Goal: Task Accomplishment & Management: Use online tool/utility

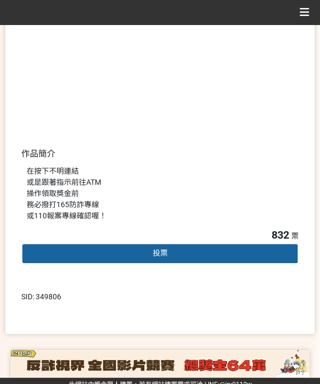
scroll to position [167, 0]
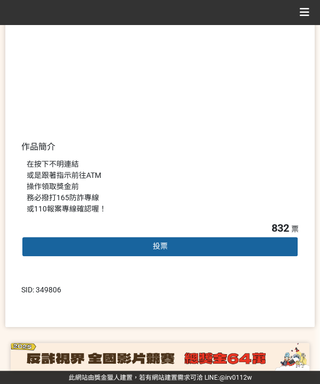
click at [150, 240] on div "投票" at bounding box center [160, 246] width 278 height 21
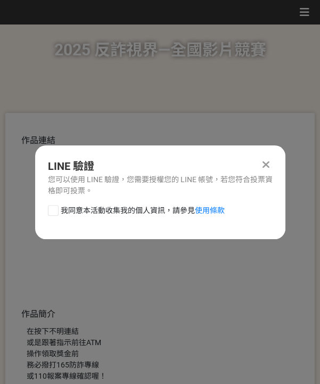
click at [133, 211] on span "我同意本活動收集我的個人資訊，請參見 使用條款" at bounding box center [143, 210] width 164 height 11
click at [55, 211] on input "我同意本活動收集我的個人資訊，請參見 使用條款" at bounding box center [52, 210] width 7 height 7
checkbox input "false"
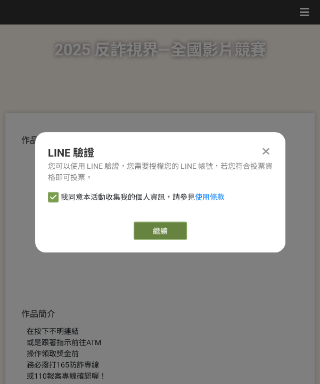
click at [148, 226] on link "繼續" at bounding box center [160, 231] width 53 height 18
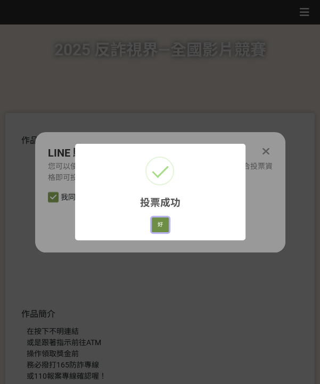
click at [166, 226] on button "好" at bounding box center [160, 225] width 17 height 15
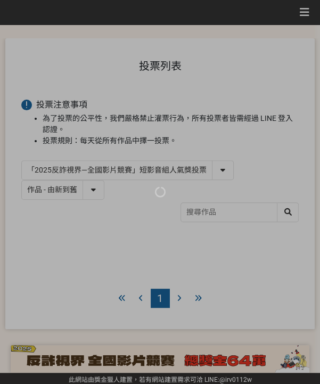
scroll to position [39, 0]
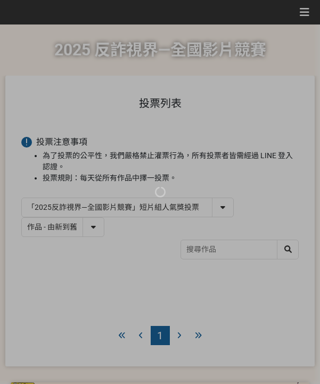
select select "13146"
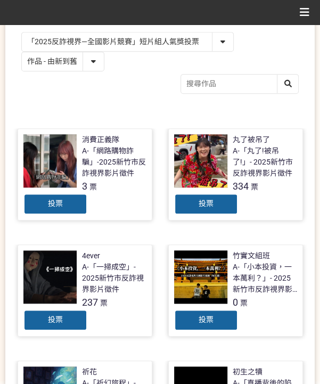
scroll to position [24, 0]
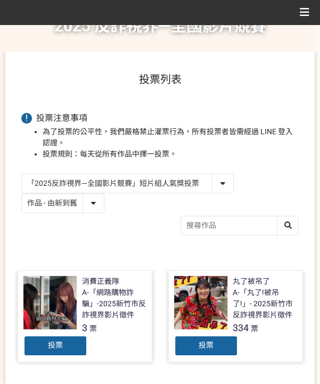
click at [137, 187] on select "「2025反詐視界—全國影片競賽」短影音組人氣獎投票 「2025反詐視界—全國影片競賽」短片組人氣獎投票" at bounding box center [128, 183] width 212 height 19
click at [268, 180] on div "「2025反詐視界—全國影片競賽」短影音組人氣獎投票 「2025反詐視界—全國影片競賽」短片組人氣獎投票 作品 - 由新到舊 作品 - 由舊到新 票數 - 由…" at bounding box center [160, 193] width 278 height 39
click at [46, 208] on select "作品 - 由新到舊 作品 - 由舊到新 票數 - 由多到少 票數 - 由少到多" at bounding box center [63, 203] width 82 height 19
select select "vote"
click at [22, 194] on select "作品 - 由新到舊 作品 - 由舊到新 票數 - 由多到少 票數 - 由少到多" at bounding box center [63, 203] width 82 height 19
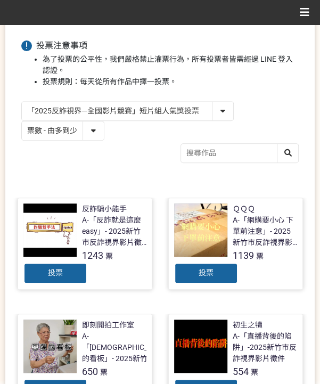
scroll to position [107, 0]
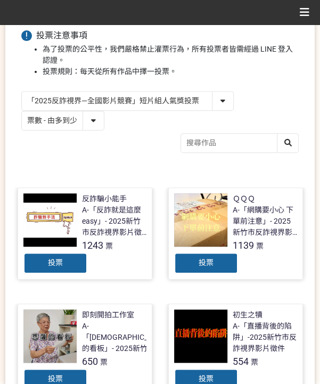
click at [75, 268] on div "投票" at bounding box center [55, 263] width 64 height 21
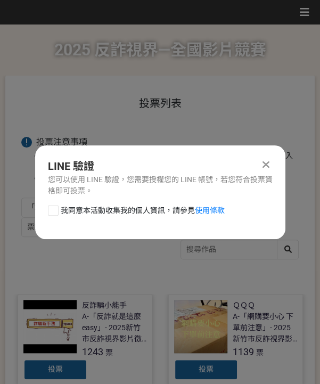
scroll to position [0, 0]
click at [90, 210] on span "我同意本活動收集我的個人資訊，請參見 使用條款" at bounding box center [143, 210] width 164 height 11
click at [55, 210] on input "我同意本活動收集我的個人資訊，請參見 使用條款" at bounding box center [52, 210] width 7 height 7
checkbox input "false"
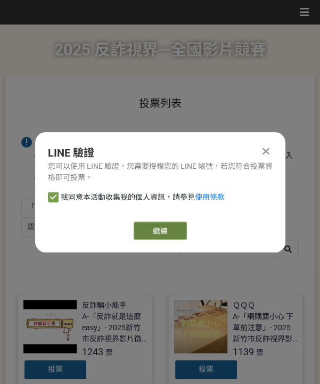
click at [154, 228] on link "繼續" at bounding box center [160, 231] width 53 height 18
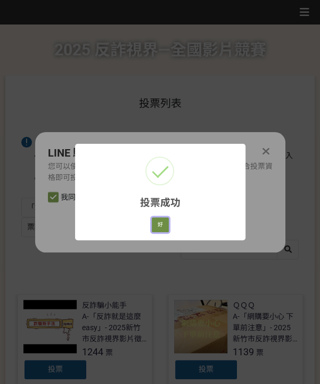
click at [165, 222] on button "好" at bounding box center [160, 225] width 17 height 15
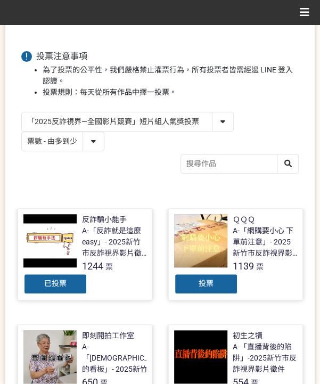
scroll to position [96, 0]
